Goal: Use online tool/utility: Utilize a website feature to perform a specific function

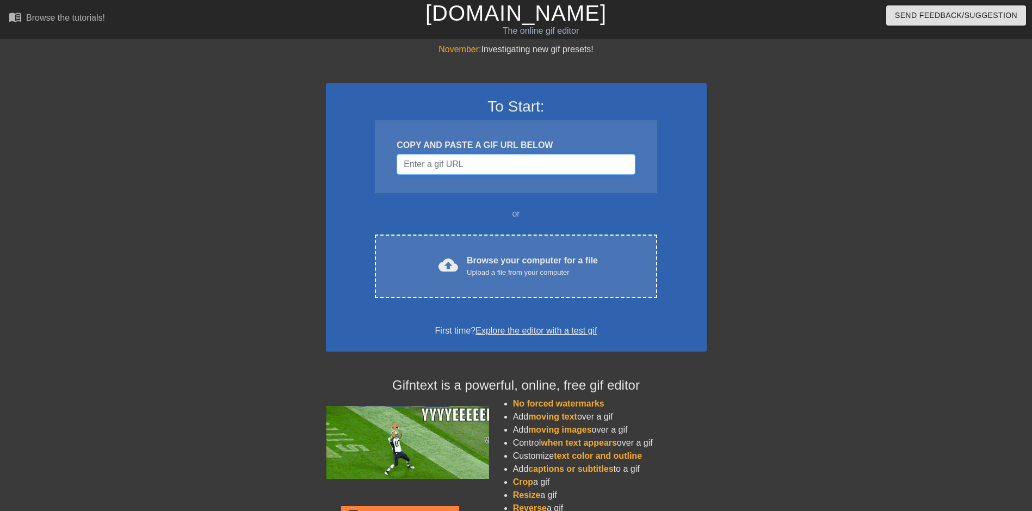
click at [509, 165] on input "Username" at bounding box center [516, 164] width 238 height 21
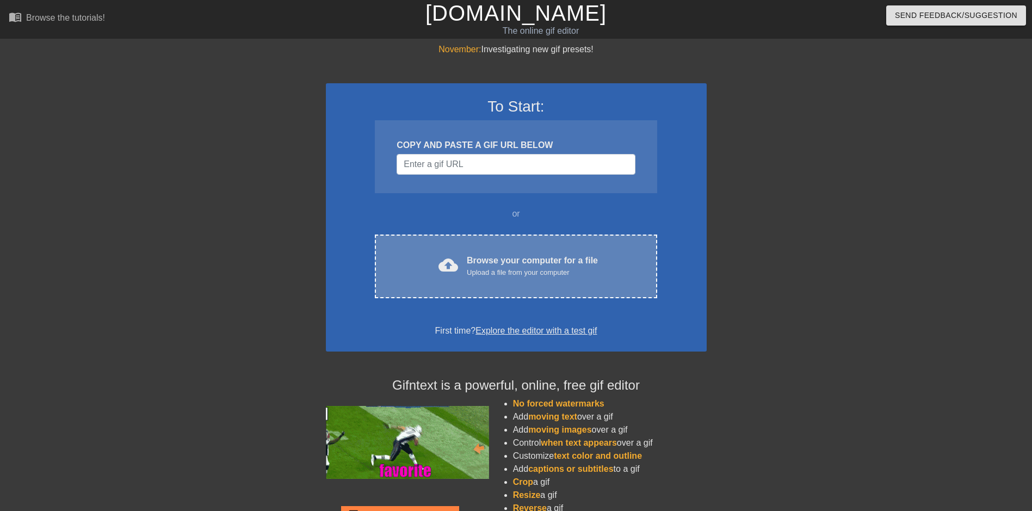
click at [523, 267] on div "Upload a file from your computer" at bounding box center [532, 272] width 131 height 11
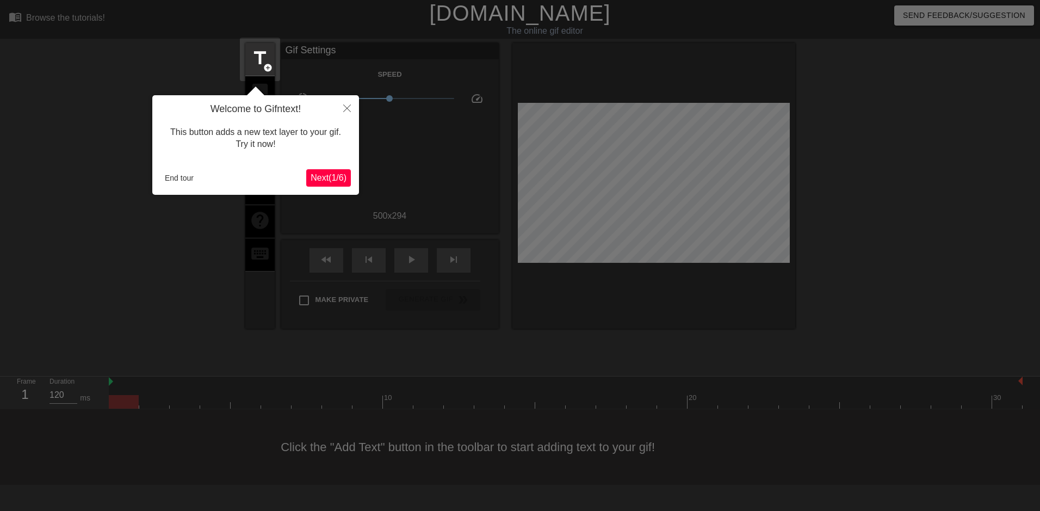
click at [331, 179] on span "Next ( 1 / 6 )" at bounding box center [329, 177] width 36 height 9
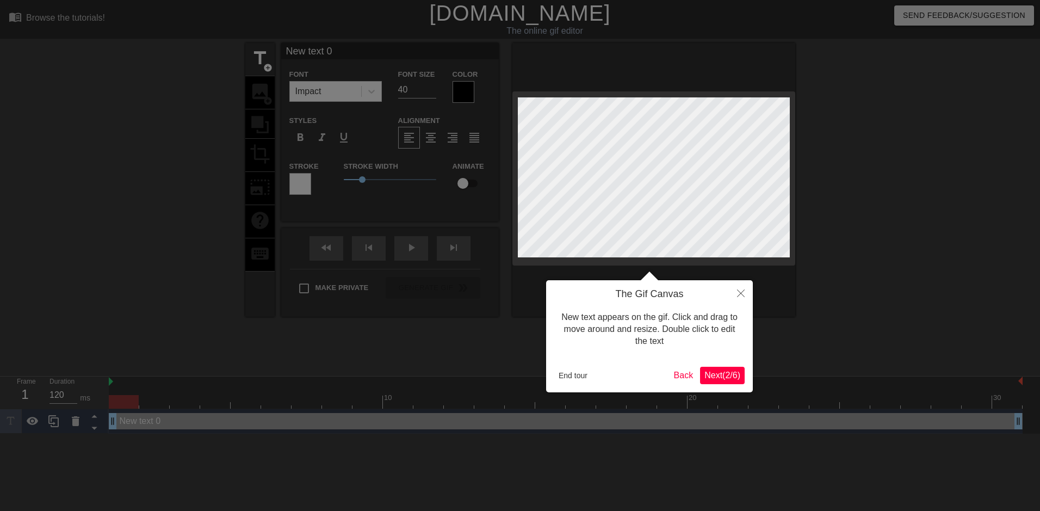
click at [728, 374] on span "Next ( 2 / 6 )" at bounding box center [722, 374] width 36 height 9
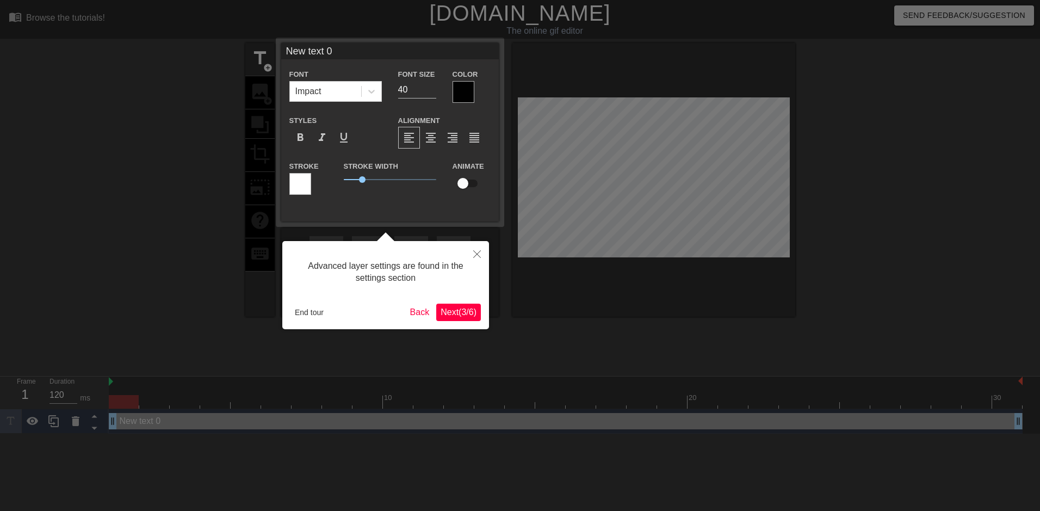
click at [463, 316] on span "Next ( 3 / 6 )" at bounding box center [459, 311] width 36 height 9
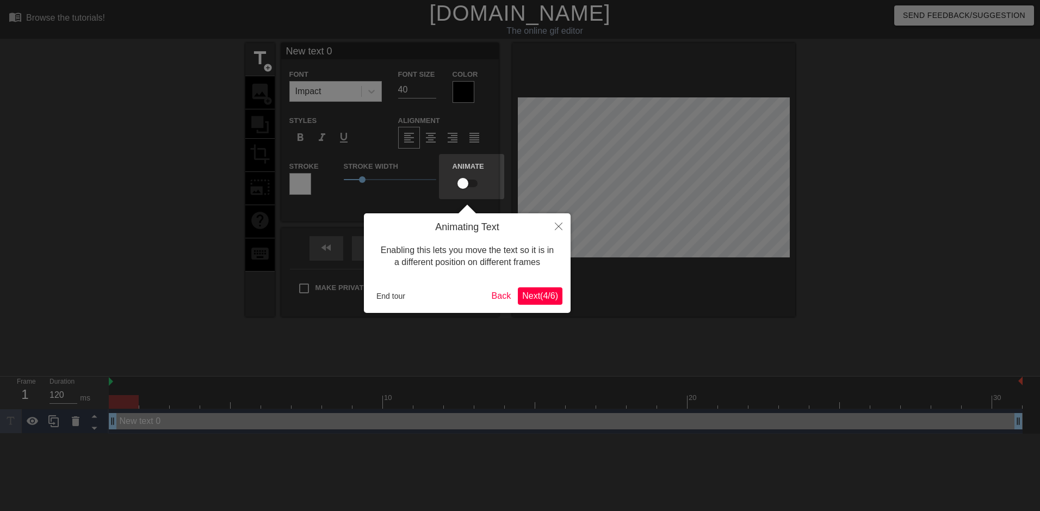
click at [536, 299] on span "Next ( 4 / 6 )" at bounding box center [540, 295] width 36 height 9
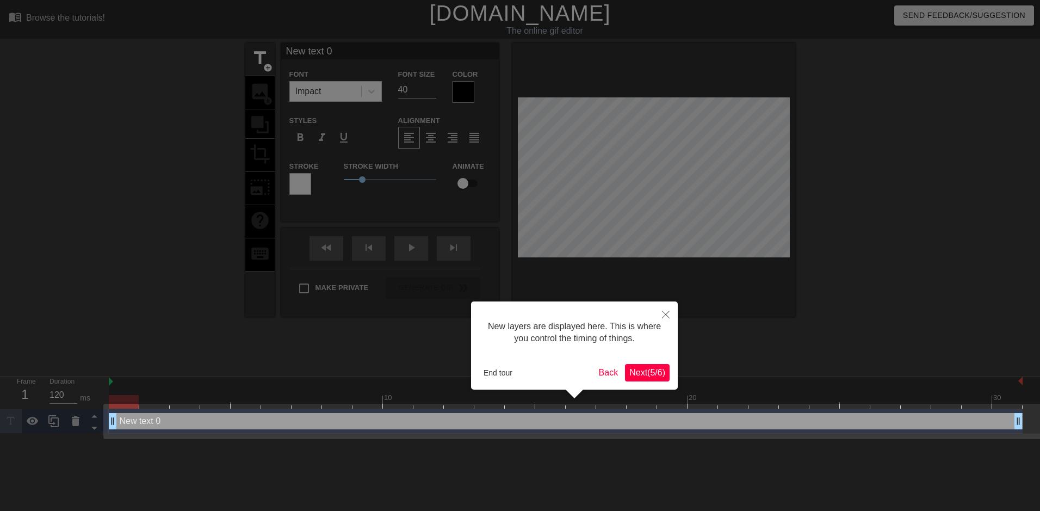
click at [641, 369] on span "Next ( 5 / 6 )" at bounding box center [647, 372] width 36 height 9
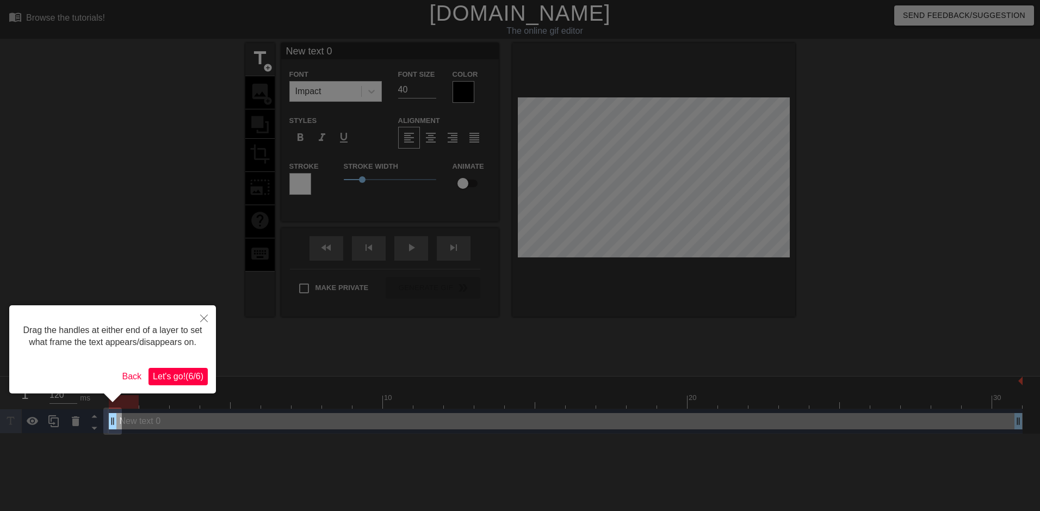
click at [193, 372] on span "Let's go! ( 6 / 6 )" at bounding box center [178, 376] width 51 height 9
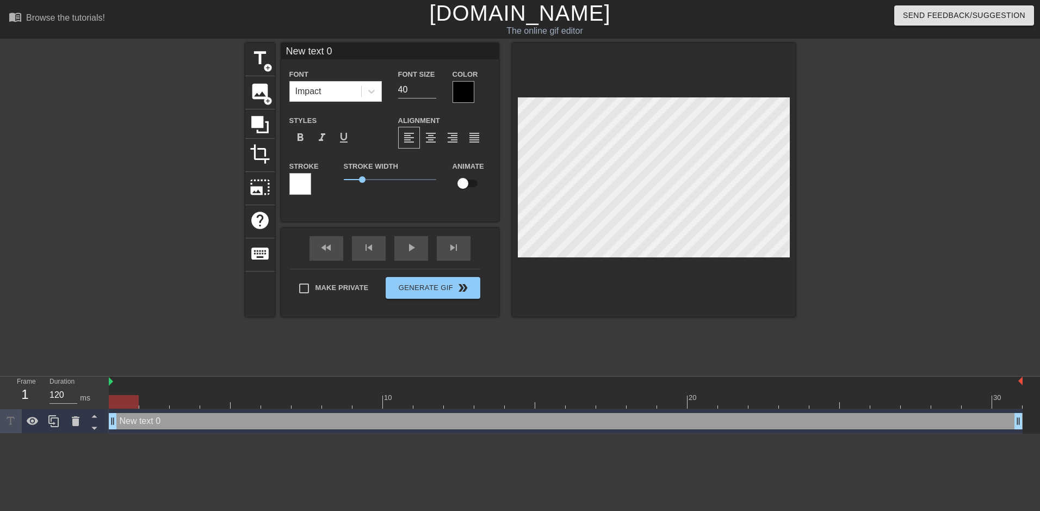
scroll to position [2, 3]
type input """
type textarea """
type input ""T"
type textarea ""T"
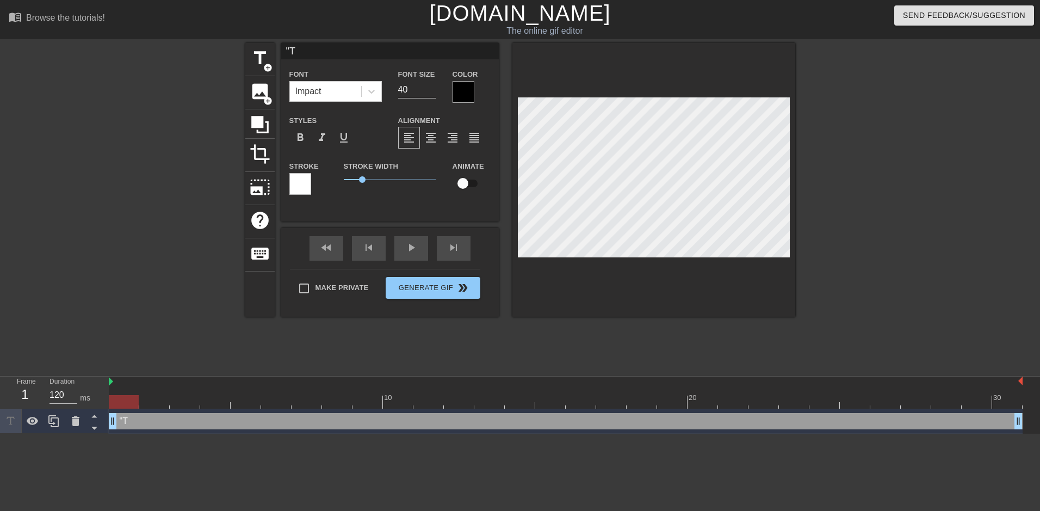
type input ""Th"
type textarea ""Th"
type input ""The"
type textarea ""The"
type input ""The"
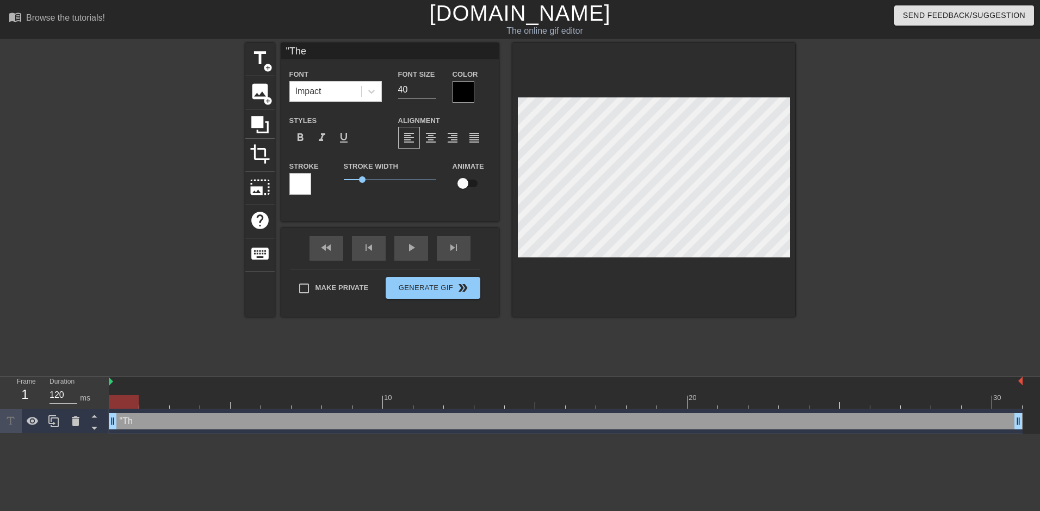
type textarea ""The"
type input ""The b"
type textarea ""The b"
type input ""The bl"
type textarea ""The bl"
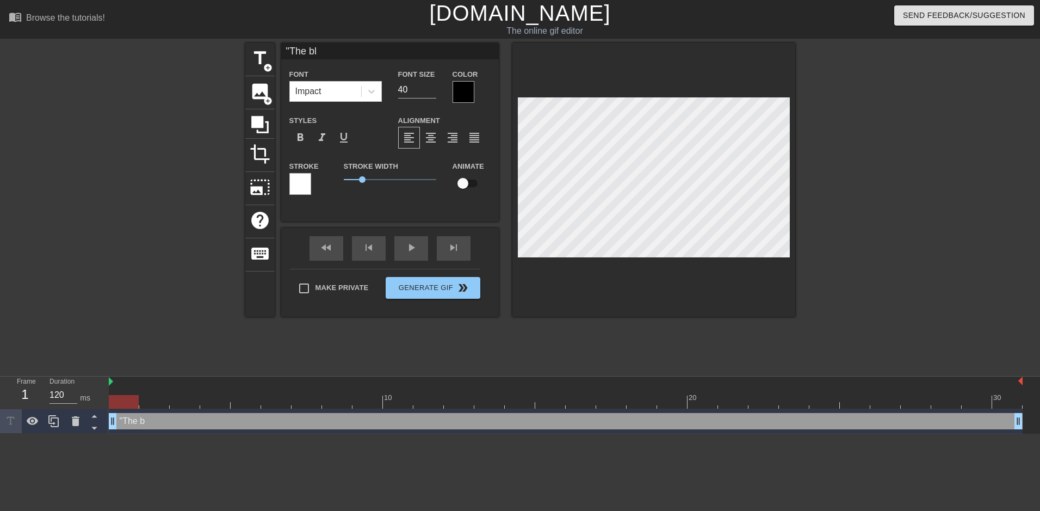
type input ""The bla"
type textarea ""The bla"
type input ""The blac"
type textarea ""The blac"
type input ""The blacn"
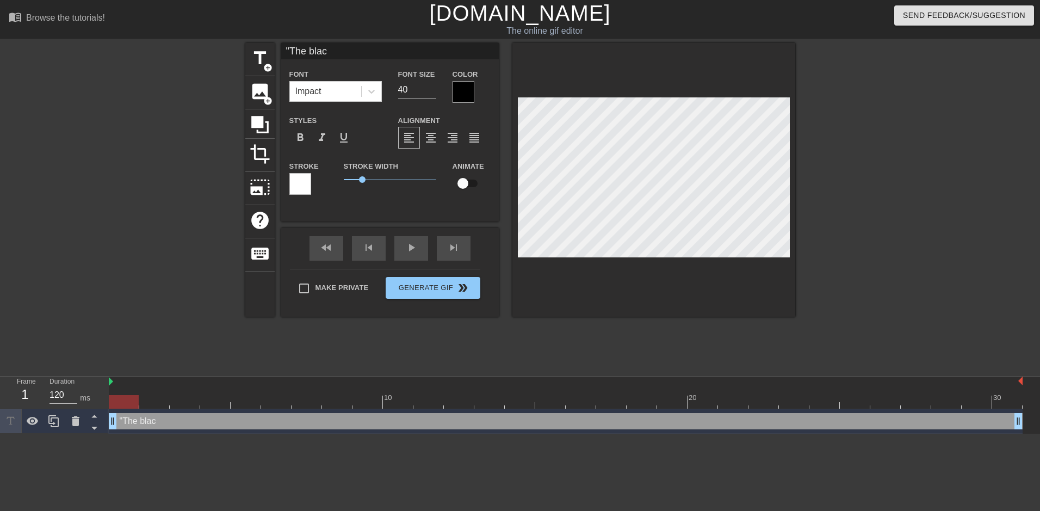
type textarea ""The blacn"
type input ""The blacnk"
type textarea ""The blacnk"
type input ""The blacn"
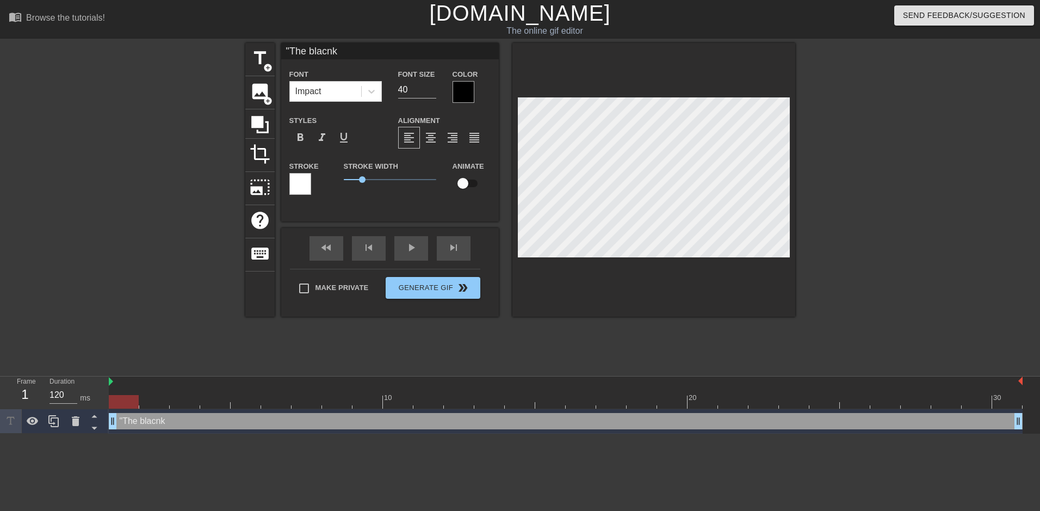
type textarea ""The blacn"
type input ""The blac"
type textarea ""The blac"
type input ""The bla"
type textarea ""The bla"
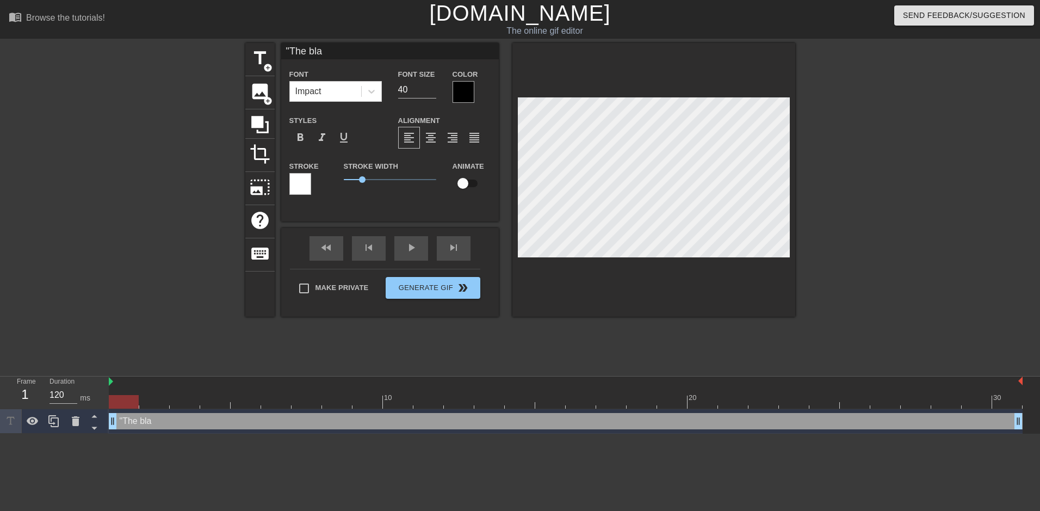
type input ""The [PERSON_NAME]"
type textarea ""The [PERSON_NAME]"
type input ""The blank"
type textarea ""The blank"
type input ""The [PERSON_NAME]"
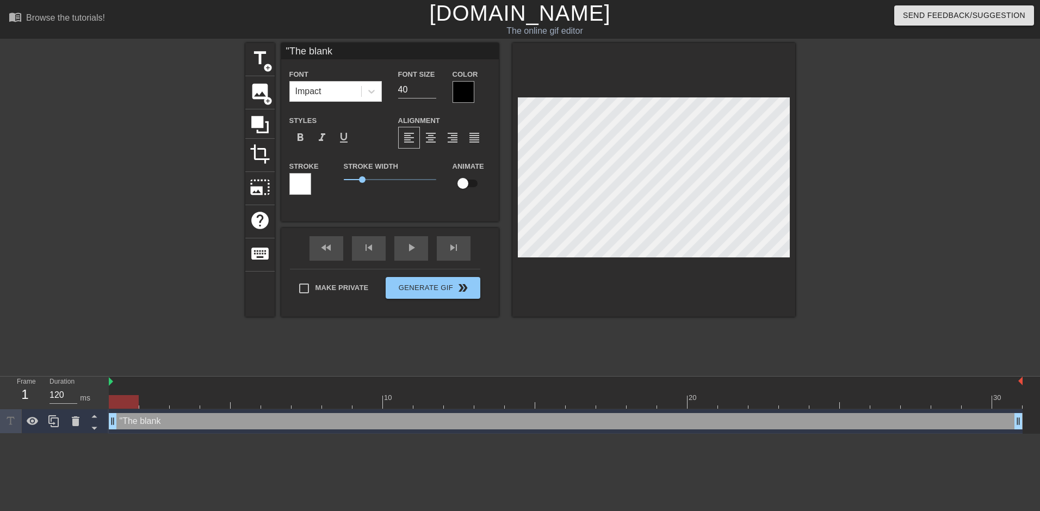
type textarea ""The [PERSON_NAME]"
type input ""The blanket"
type textarea ""The blanket"
type input ""The blanket"
type textarea ""The blanket"
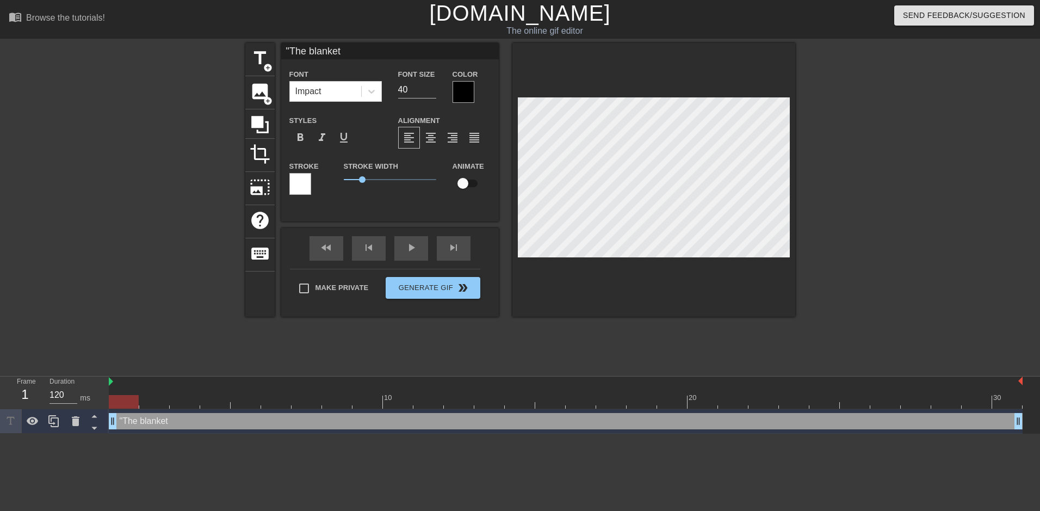
type input ""The blanket n"
type textarea ""The blanket n"
type input ""The blanket ne"
type textarea ""The blanket ne"
type input ""The blanket nev"
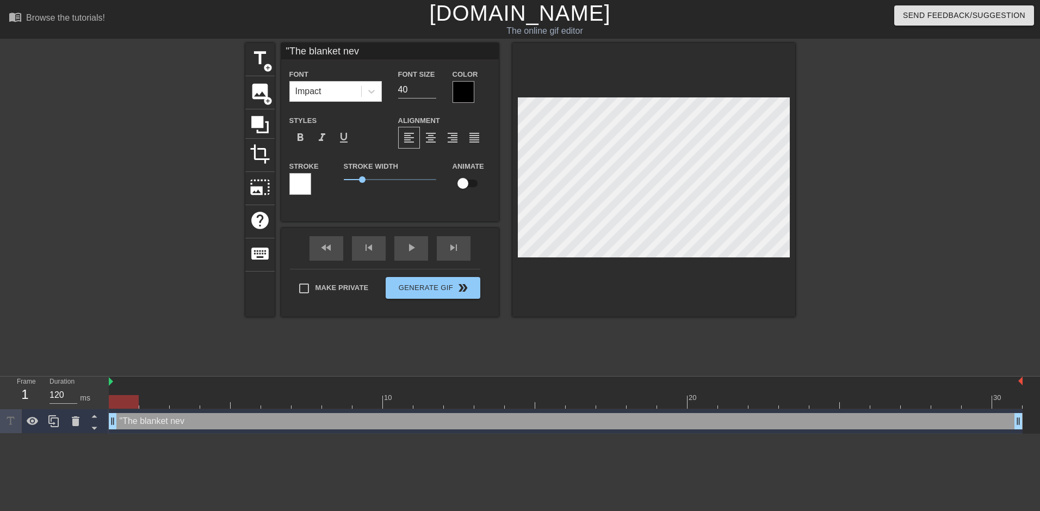
type textarea ""The blanket neve"
type input ""The blanket never"
type textarea ""The blanket never"
type input ""The blanket never"
type textarea ""The blanket never"
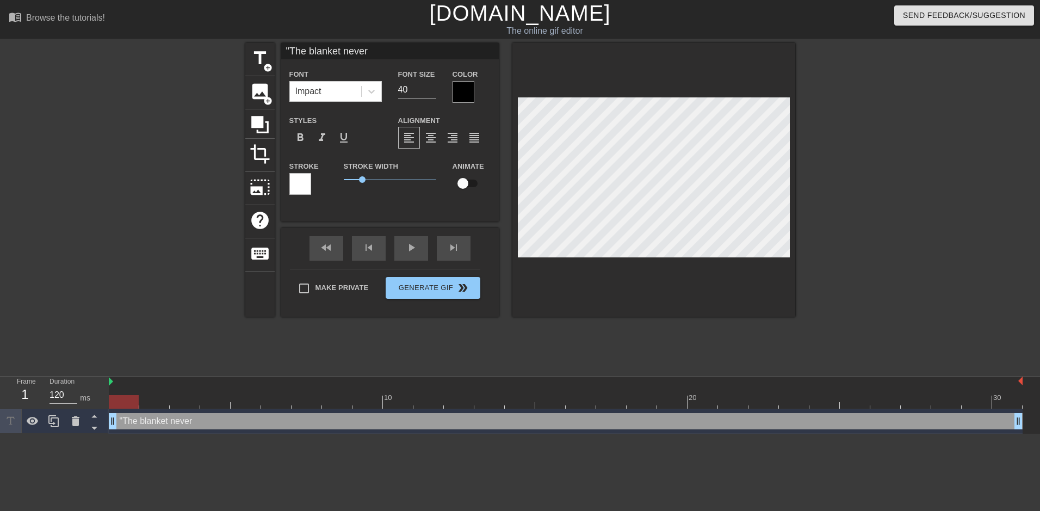
type input ""The blanket never d"
type textarea ""The blanket never d"
type input ""The blanket never dd"
type textarea ""The blanket never dd"
type input ""The blanket never ddu"
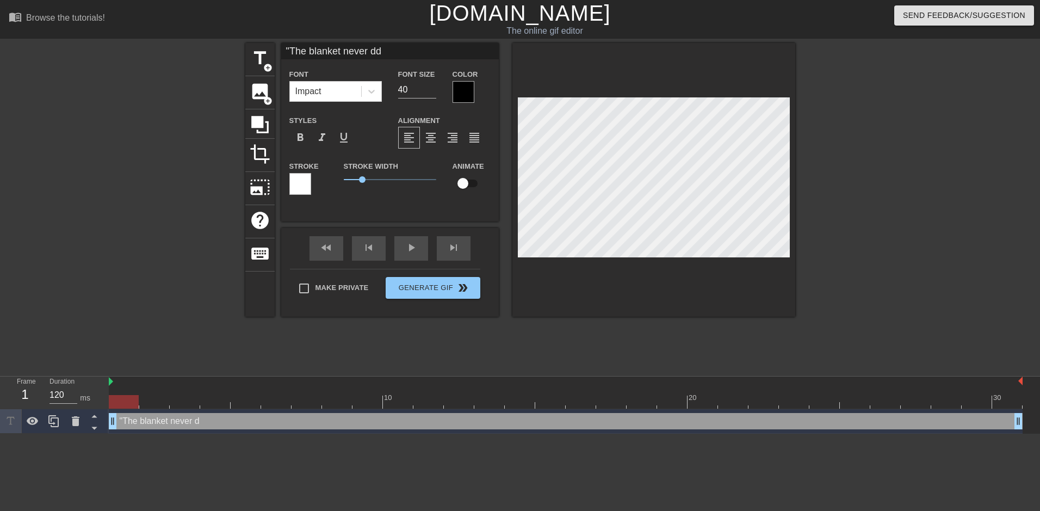
type textarea ""The blanket never ddu"
type input ""The blanket never dd"
type textarea ""The blanket never dd"
type input ""The blanket never d"
type textarea ""The blanket never d"
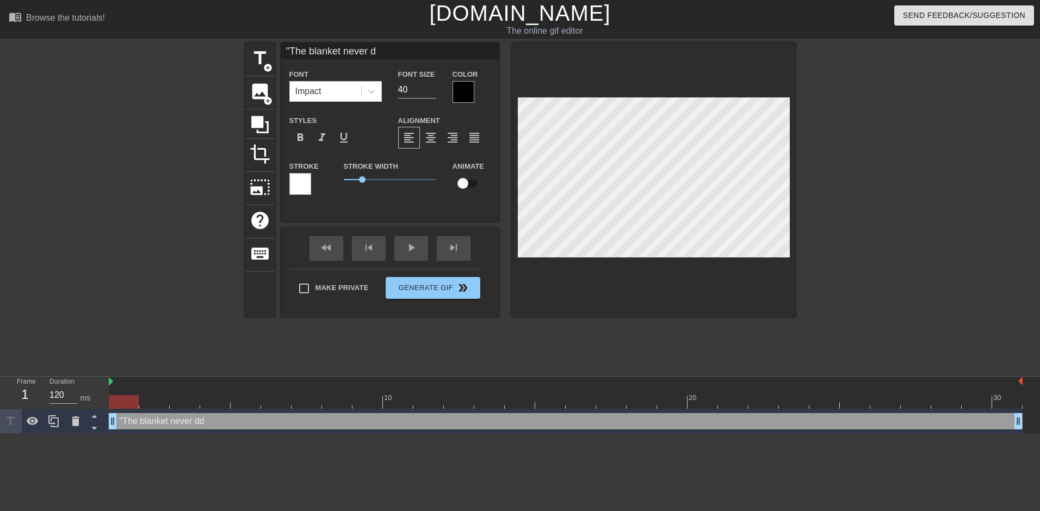
type input ""The blanket never du"
type textarea ""The blanket never du"
type input ""The blanket never dud"
type textarea ""The blanket never dud"
type input ""The blanket never dud"
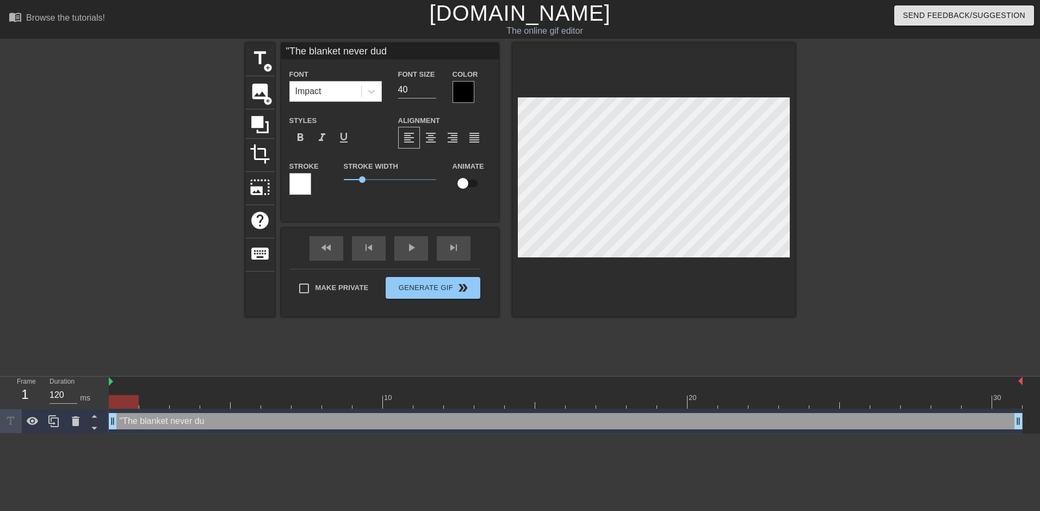
type textarea ""The blanket never dud"
type input ""The blanket never dud"
type textarea ""The blanket never dud"
type input ""The blanket never du"
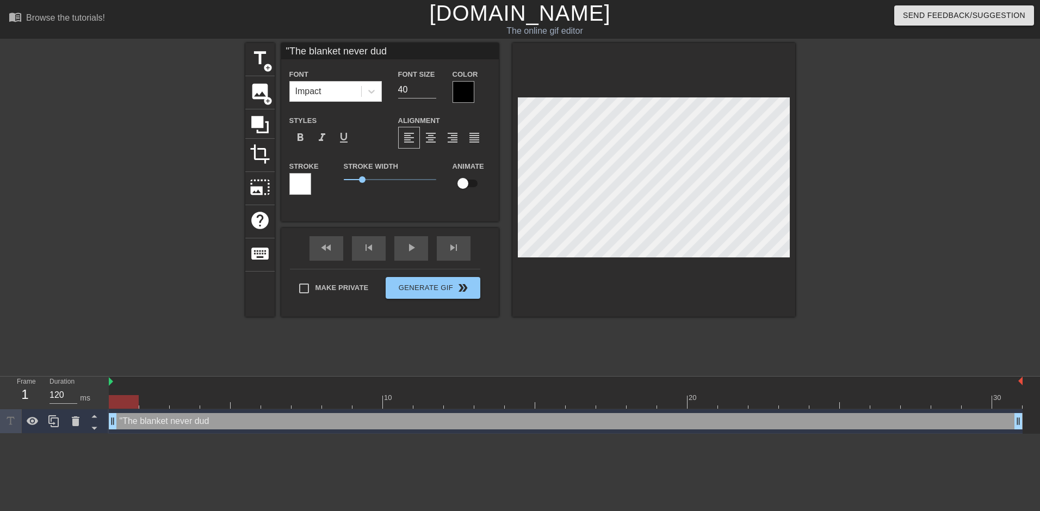
type textarea ""The blanket never du"
type input ""The blanket never d"
type textarea ""The blanket never d"
type input ""The blanket never di"
type textarea ""The blanket never di"
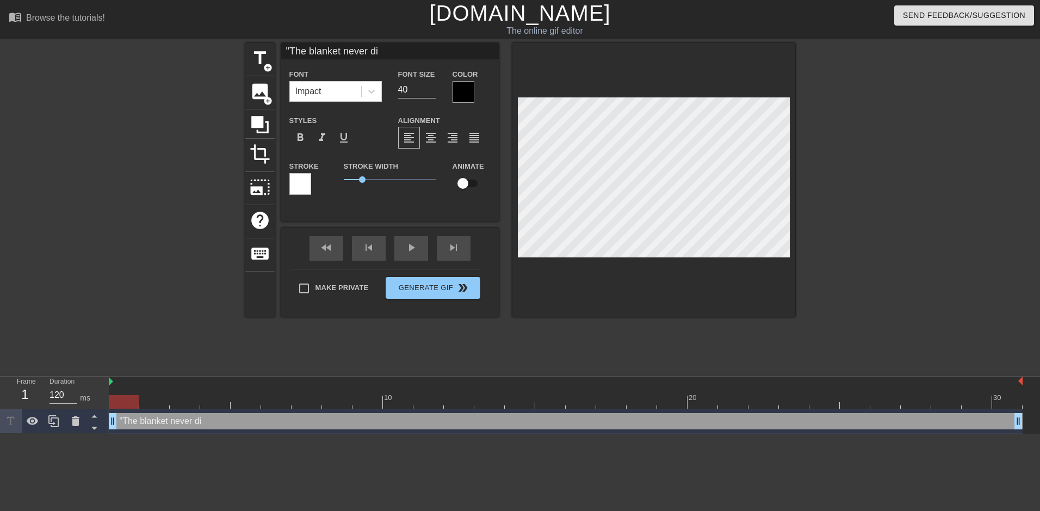
type input ""The blanket never did"
type textarea ""The blanket never did"
type input ""The blanket never did"
type textarea ""The blanket never did"
type input ""The blanket never did a"
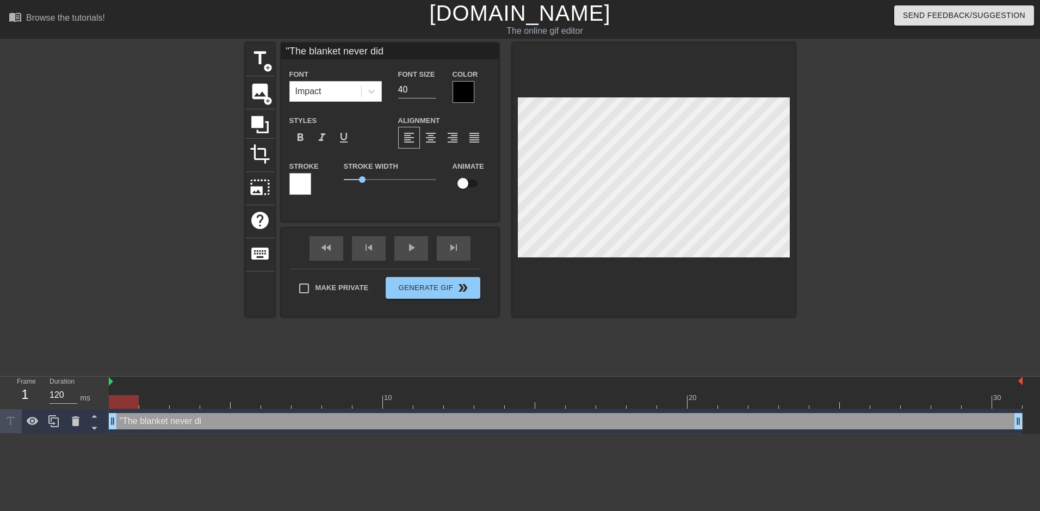
type textarea ""The blanket never did a"
type input ""The blanket never did an"
type textarea ""The blanket never did an"
type input ""The blanket never did any"
type textarea ""The blanket never did any"
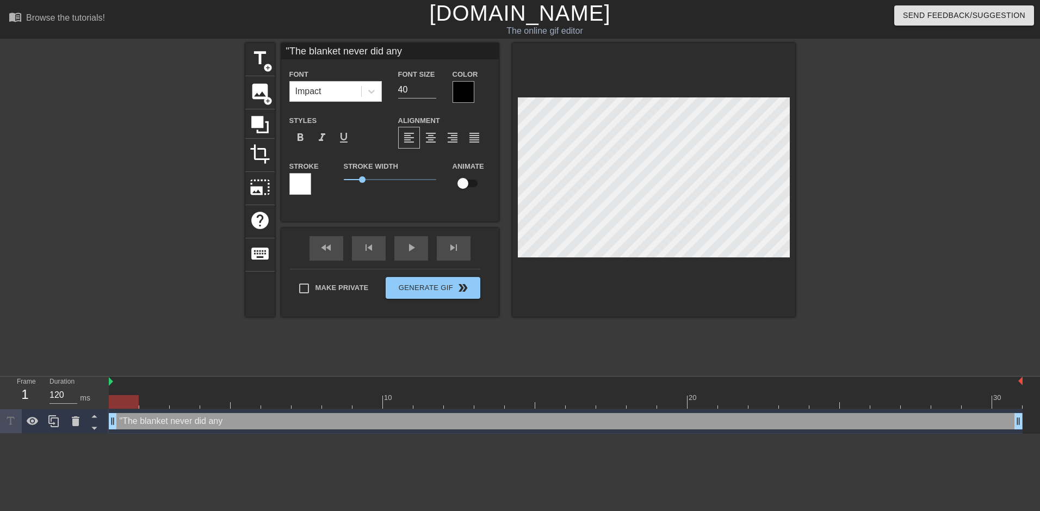
type input ""The blanket never did anyt"
type textarea ""The blanket never did anyt"
type input ""The blanket never did anyth"
type textarea ""The blanket never did anyth"
type input ""The blanket never did anythi"
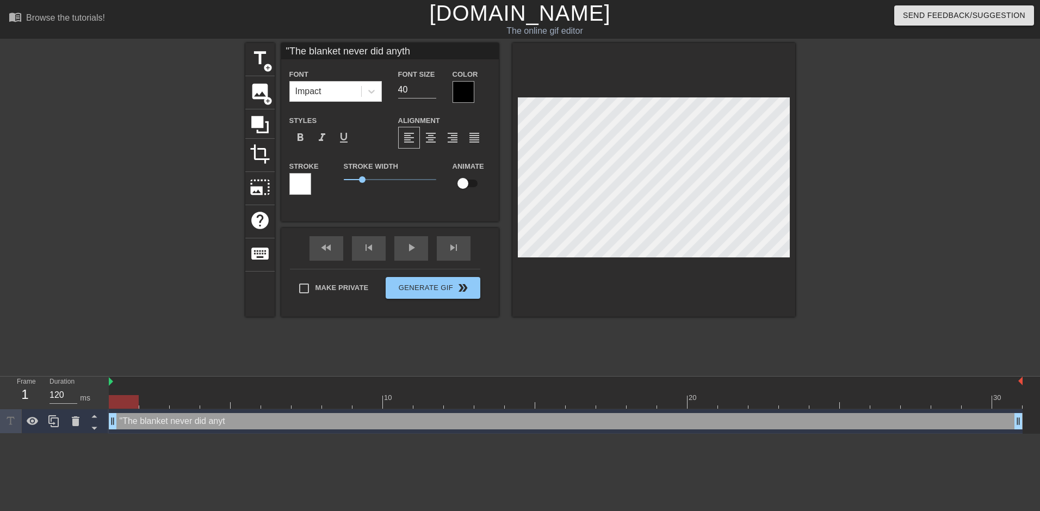
type textarea ""The blanket never did anythi"
type input ""The blanket never did anythin"
type textarea ""The blanket never did anythin"
type input ""The blanket never did anything"
type textarea ""The blanket never did anything"
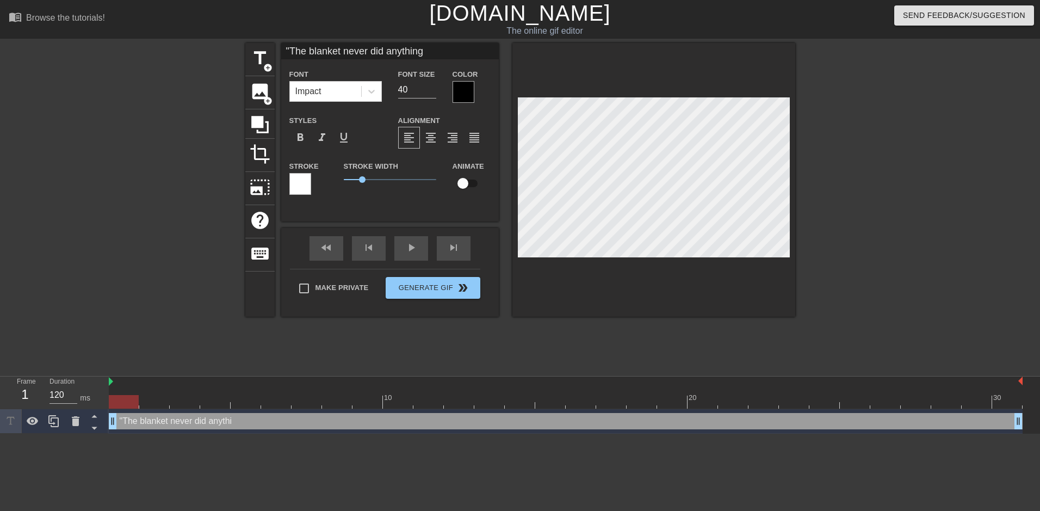
scroll to position [2, 8]
type input ""The blanket never did anything""
type textarea ""The blanket never did anything""
click at [431, 92] on input "39" at bounding box center [417, 89] width 38 height 17
click at [431, 92] on input "38" at bounding box center [417, 89] width 38 height 17
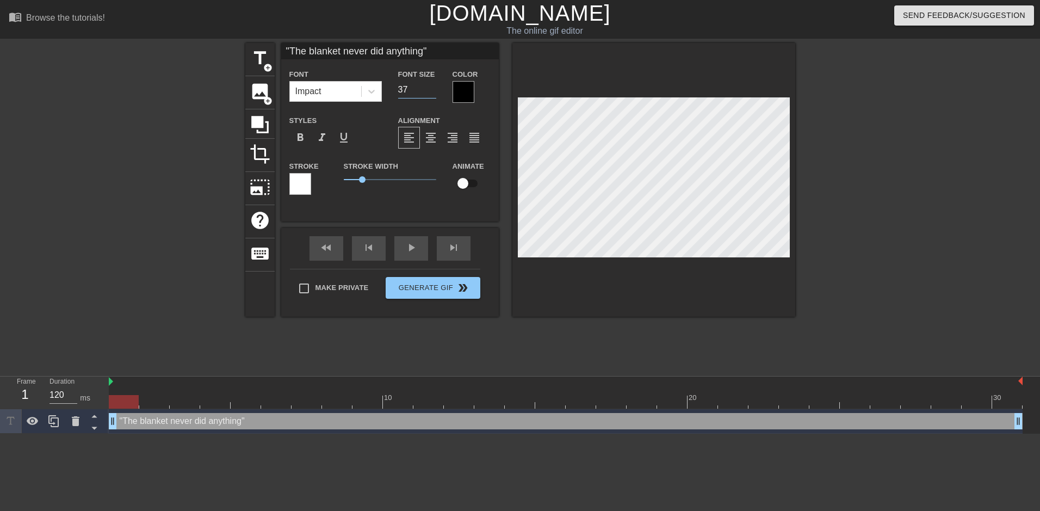
click at [431, 92] on input "37" at bounding box center [417, 89] width 38 height 17
type input "36"
click at [431, 92] on input "36" at bounding box center [417, 89] width 38 height 17
click at [467, 94] on div at bounding box center [464, 92] width 22 height 22
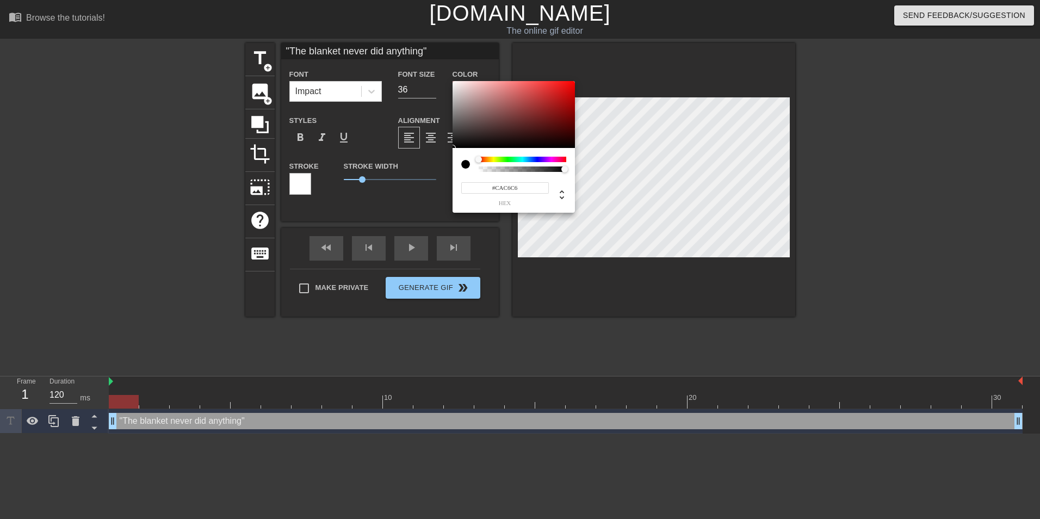
type input "#FFFFFF"
drag, startPoint x: 457, startPoint y: 113, endPoint x: 448, endPoint y: 66, distance: 47.2
click at [448, 66] on div "#FFFFFF hex" at bounding box center [520, 259] width 1040 height 519
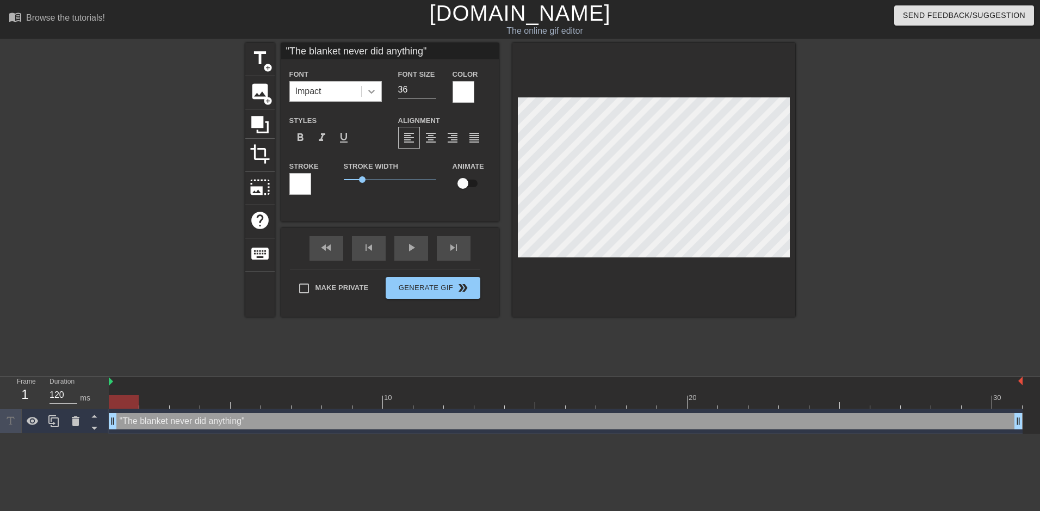
click at [374, 89] on icon at bounding box center [371, 91] width 11 height 11
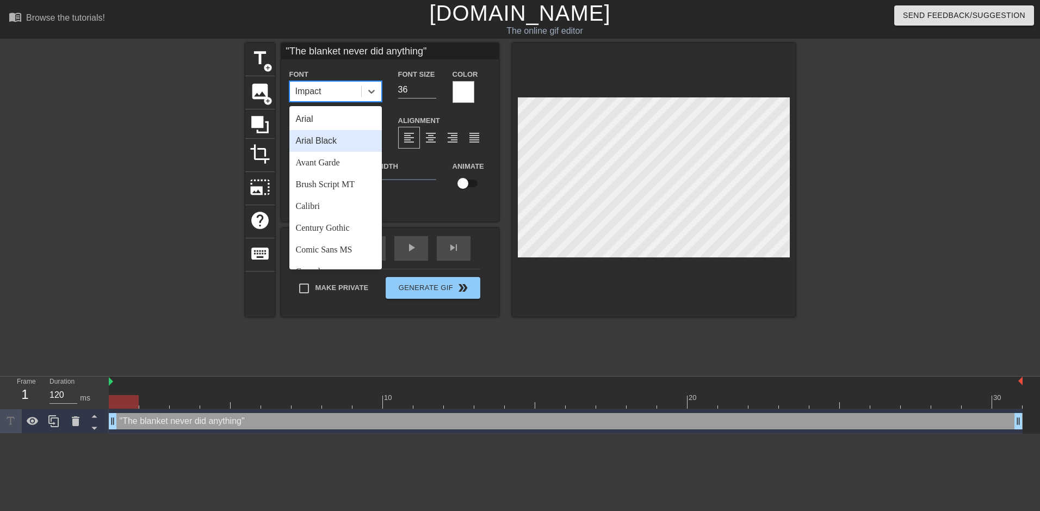
click at [349, 133] on div "Arial Black" at bounding box center [335, 141] width 92 height 22
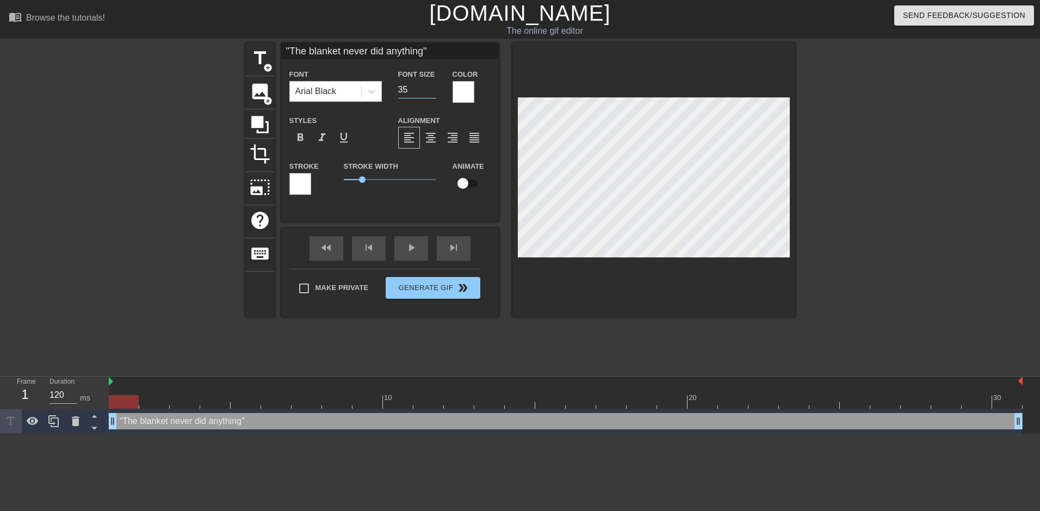
click at [432, 91] on input "35" at bounding box center [417, 89] width 38 height 17
click at [432, 91] on input "34" at bounding box center [417, 89] width 38 height 17
click at [432, 91] on input "33" at bounding box center [417, 89] width 38 height 17
click at [432, 91] on input "32" at bounding box center [417, 89] width 38 height 17
click at [432, 91] on input "31" at bounding box center [417, 89] width 38 height 17
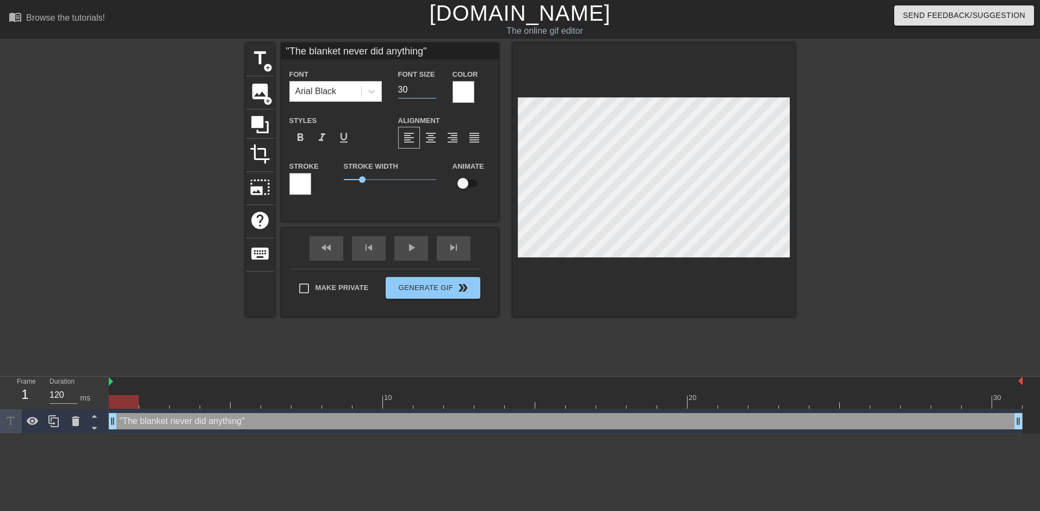
click at [432, 91] on input "30" at bounding box center [417, 89] width 38 height 17
type input "26"
click at [432, 91] on input "26" at bounding box center [417, 89] width 38 height 17
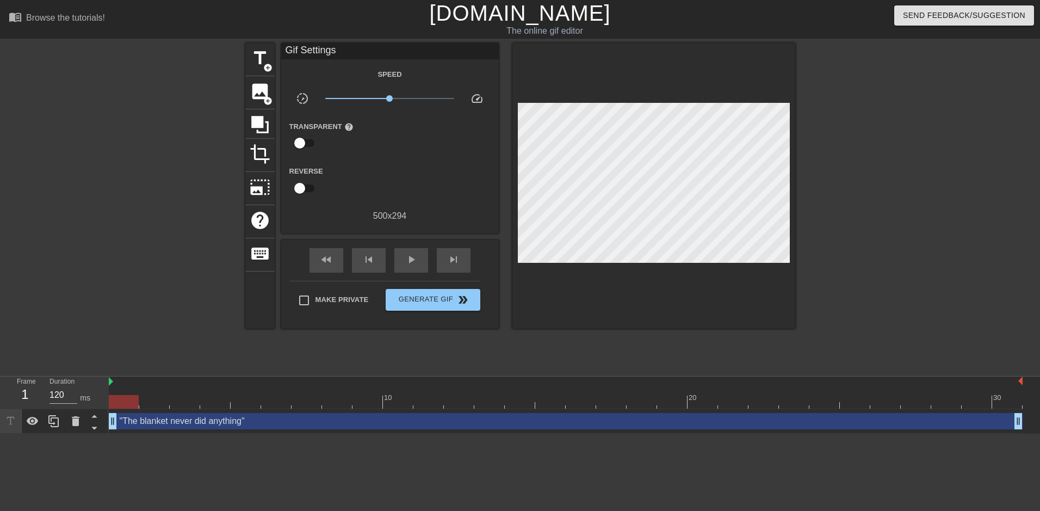
click at [862, 208] on div at bounding box center [889, 206] width 163 height 326
click at [132, 389] on div at bounding box center [124, 394] width 30 height 14
click at [128, 405] on div at bounding box center [124, 402] width 30 height 14
click at [128, 402] on div at bounding box center [124, 402] width 30 height 14
drag, startPoint x: 138, startPoint y: 403, endPoint x: 114, endPoint y: 409, distance: 24.3
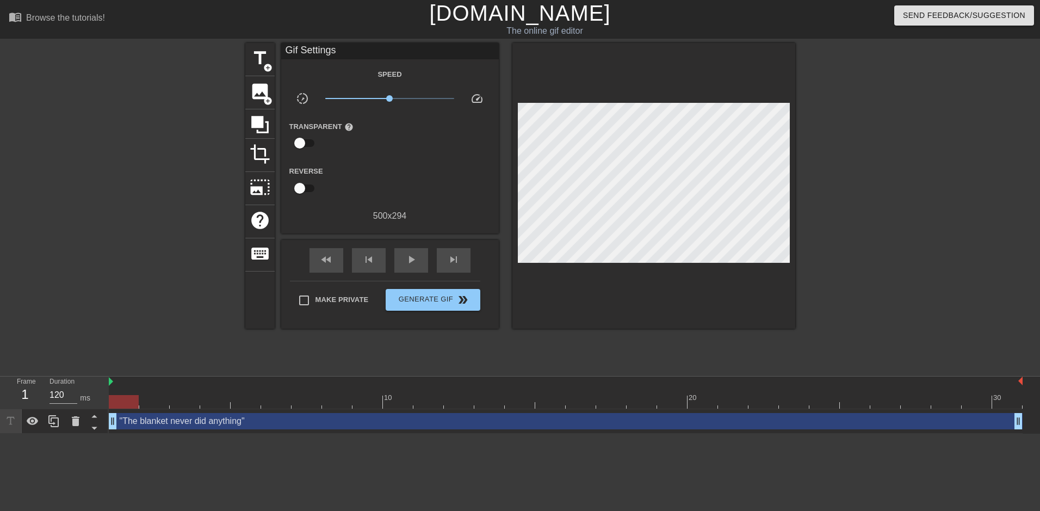
click at [114, 409] on div "10 20 30 "The blanket never did anything" drag_handle drag_handle" at bounding box center [574, 404] width 931 height 57
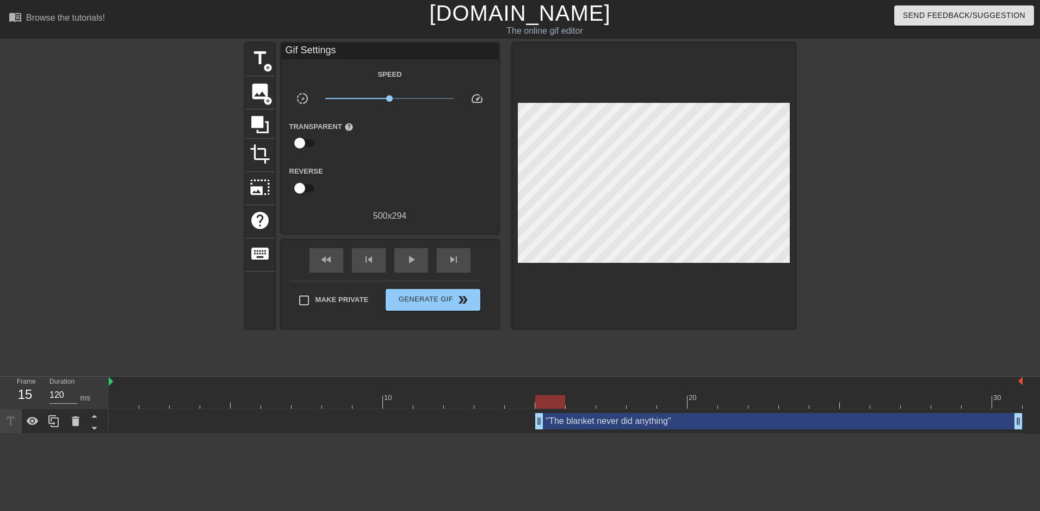
drag, startPoint x: 116, startPoint y: 423, endPoint x: 554, endPoint y: 442, distance: 438.3
click at [554, 434] on html "menu_book Browse the tutorials! [DOMAIN_NAME] The online gif editor Send Feedba…" at bounding box center [520, 217] width 1040 height 434
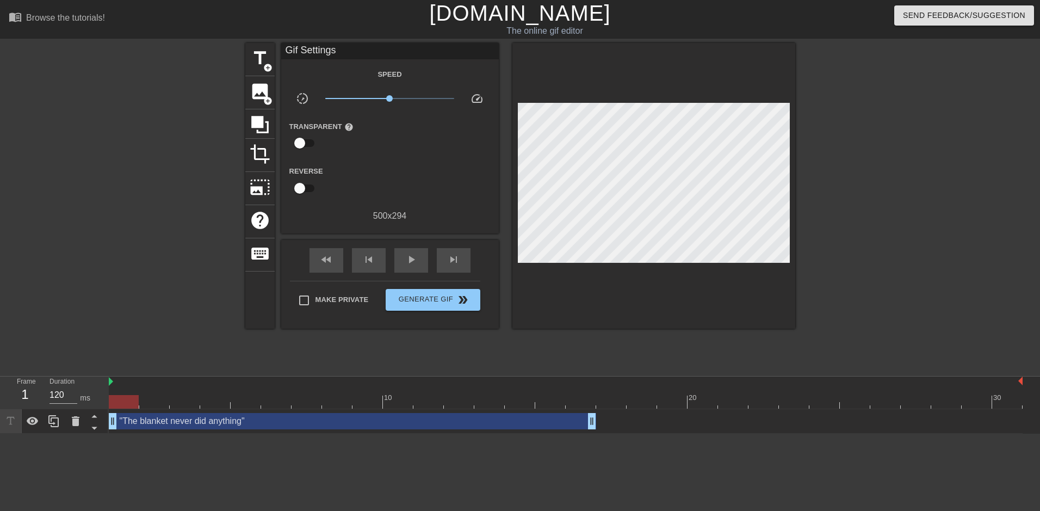
drag, startPoint x: 820, startPoint y: 423, endPoint x: 379, endPoint y: 421, distance: 440.6
click at [379, 421] on div ""The blanket never did anything" drag_handle drag_handle" at bounding box center [352, 421] width 487 height 16
click at [433, 283] on div "Make Private Generate Gif double_arrow" at bounding box center [385, 302] width 190 height 43
click at [450, 295] on span "Generate Gif double_arrow" at bounding box center [432, 299] width 85 height 13
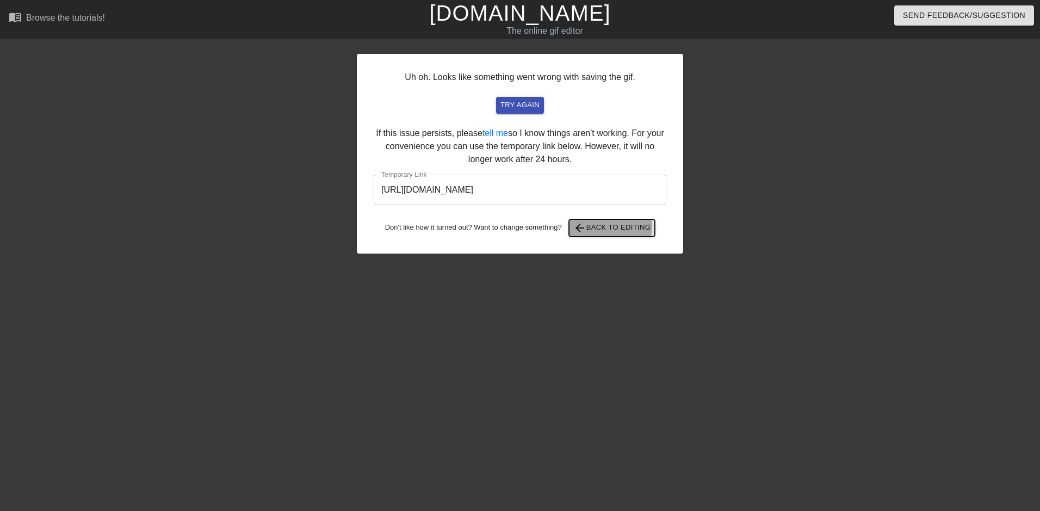
click at [609, 226] on span "arrow_back Back to Editing" at bounding box center [612, 227] width 78 height 13
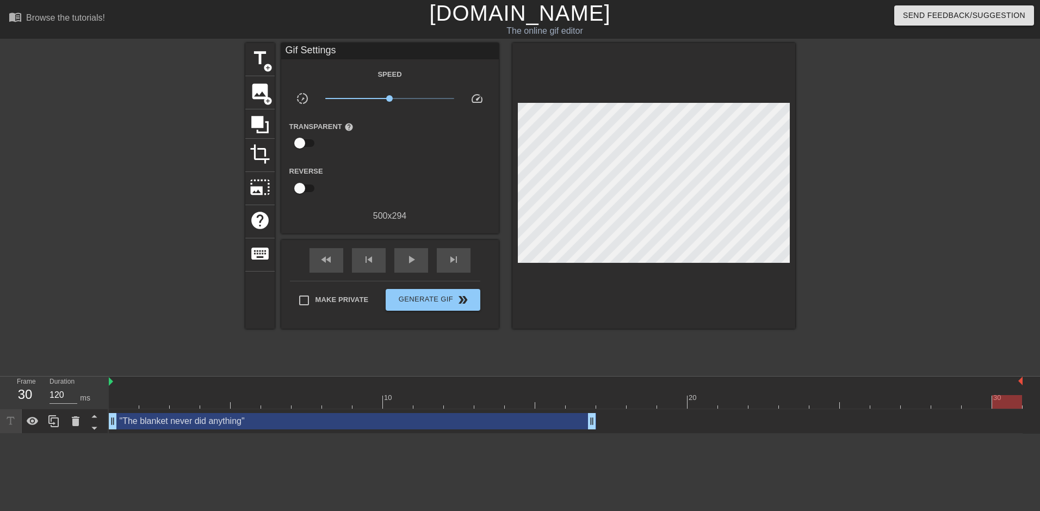
click at [998, 399] on div at bounding box center [1007, 402] width 30 height 14
click at [318, 415] on div ""The blanket never did anything" drag_handle drag_handle" at bounding box center [352, 421] width 487 height 16
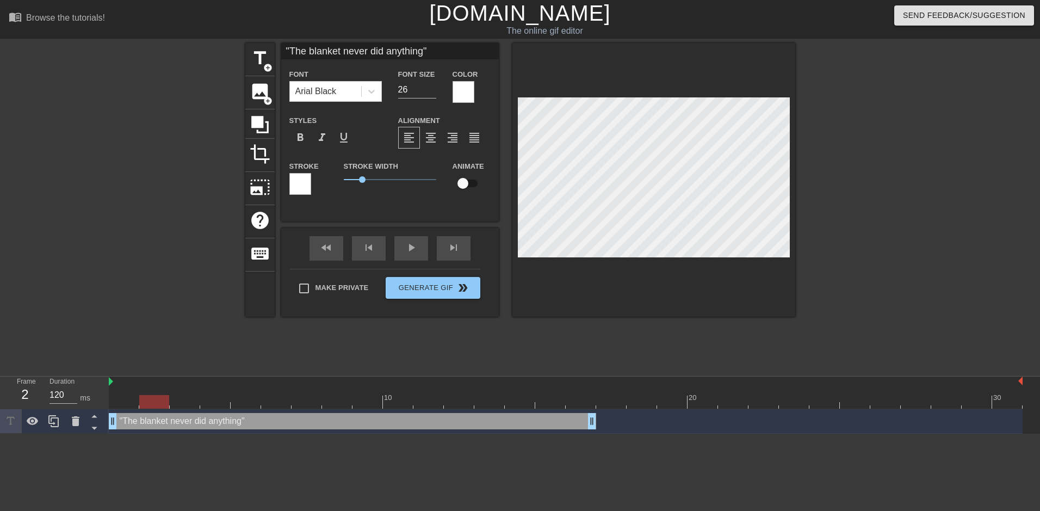
click at [147, 395] on div at bounding box center [566, 402] width 914 height 14
drag, startPoint x: 130, startPoint y: 402, endPoint x: 558, endPoint y: 406, distance: 428.2
click at [558, 406] on div at bounding box center [566, 402] width 914 height 14
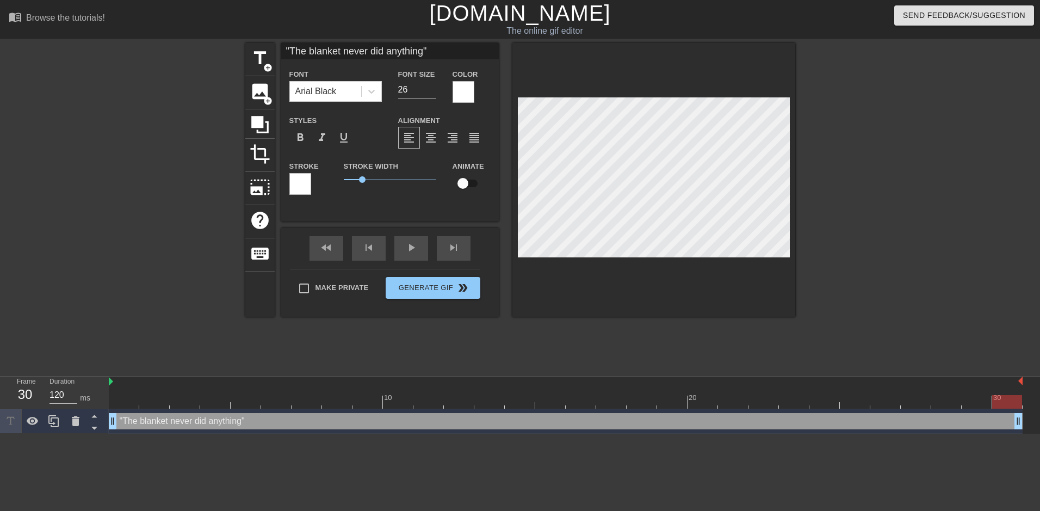
drag, startPoint x: 595, startPoint y: 422, endPoint x: 1052, endPoint y: 426, distance: 456.4
click at [1031, 426] on html "menu_book Browse the tutorials! [DOMAIN_NAME] The online gif editor Send Feedba…" at bounding box center [520, 217] width 1040 height 434
drag, startPoint x: 515, startPoint y: 393, endPoint x: 90, endPoint y: 398, distance: 424.3
click at [90, 398] on div "Frame 1 Duration 120 ms 10 20 30 "The blanket never did anything" drag_handle d…" at bounding box center [520, 404] width 1040 height 57
click at [238, 434] on html "menu_book Browse the tutorials! [DOMAIN_NAME] The online gif editor Send Feedba…" at bounding box center [520, 217] width 1040 height 434
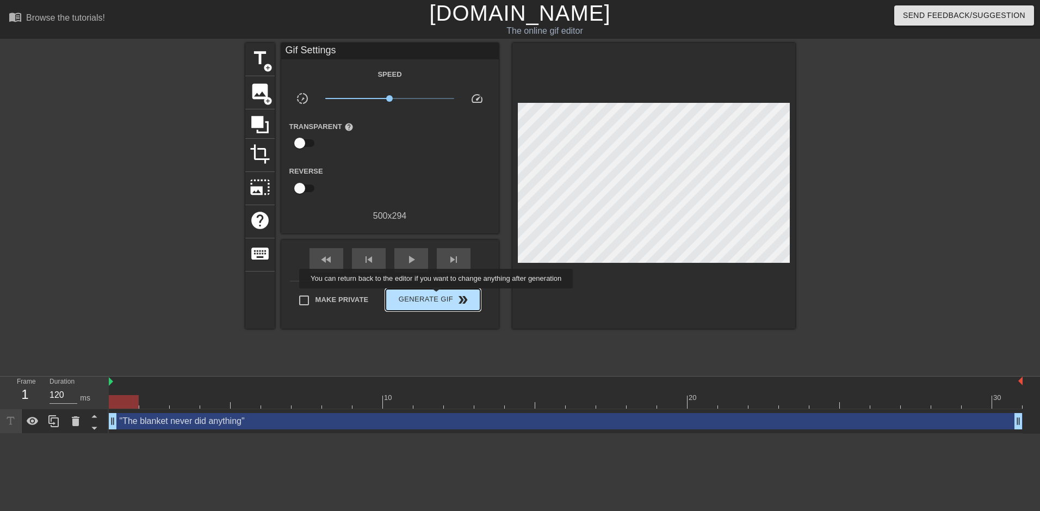
click at [437, 296] on span "Generate Gif double_arrow" at bounding box center [432, 299] width 85 height 13
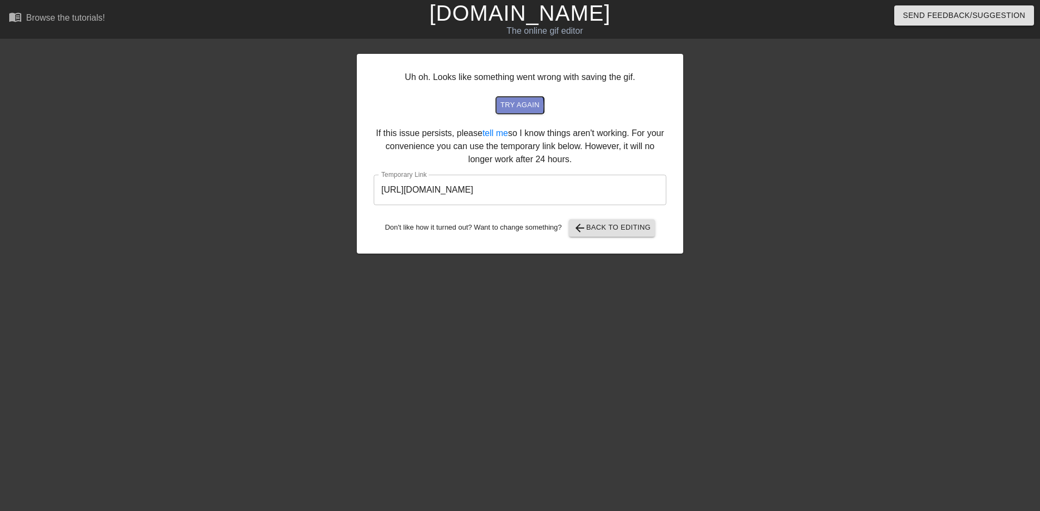
click at [518, 106] on span "try again" at bounding box center [519, 105] width 39 height 13
click at [516, 107] on span "try again" at bounding box center [519, 105] width 39 height 13
